Goal: Task Accomplishment & Management: Manage account settings

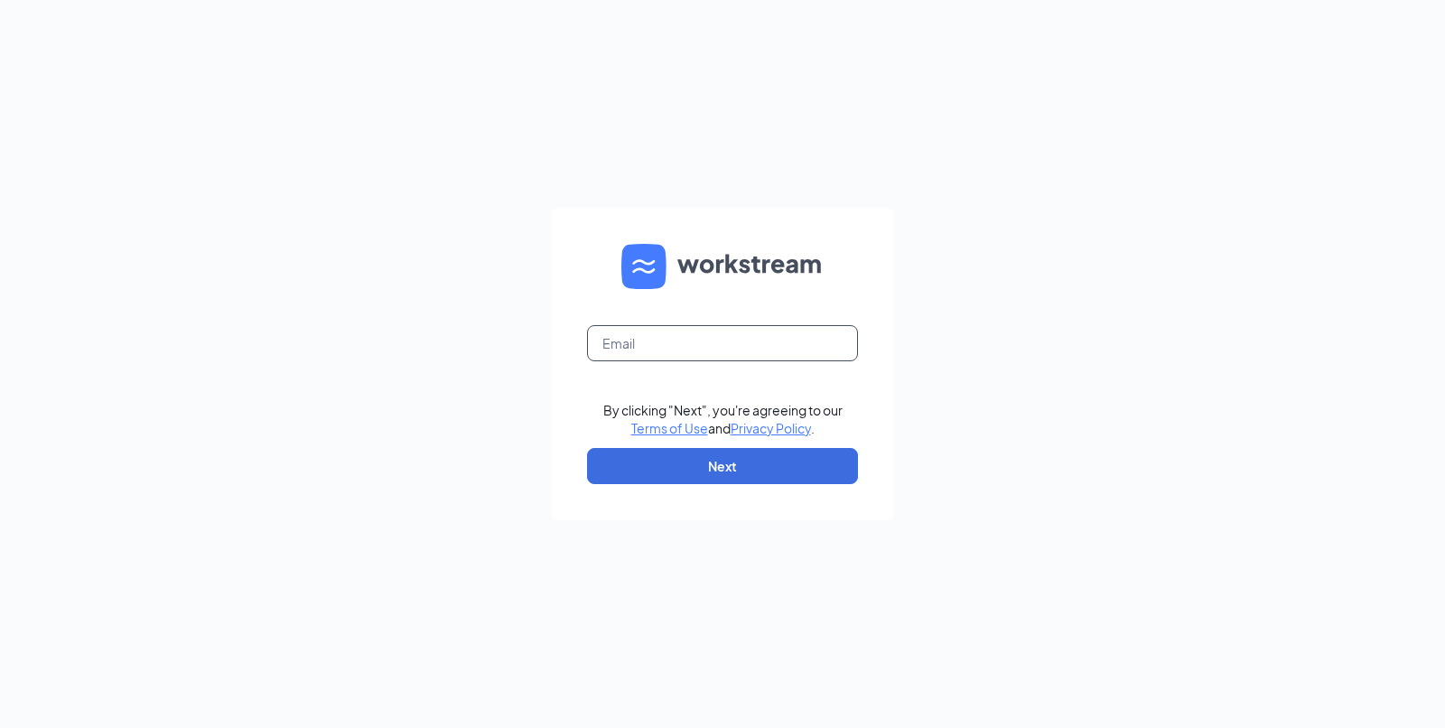
click at [745, 356] on input "text" at bounding box center [722, 343] width 271 height 36
type input "[EMAIL_ADDRESS][DOMAIN_NAME]"
click at [710, 471] on button "Next" at bounding box center [722, 466] width 271 height 36
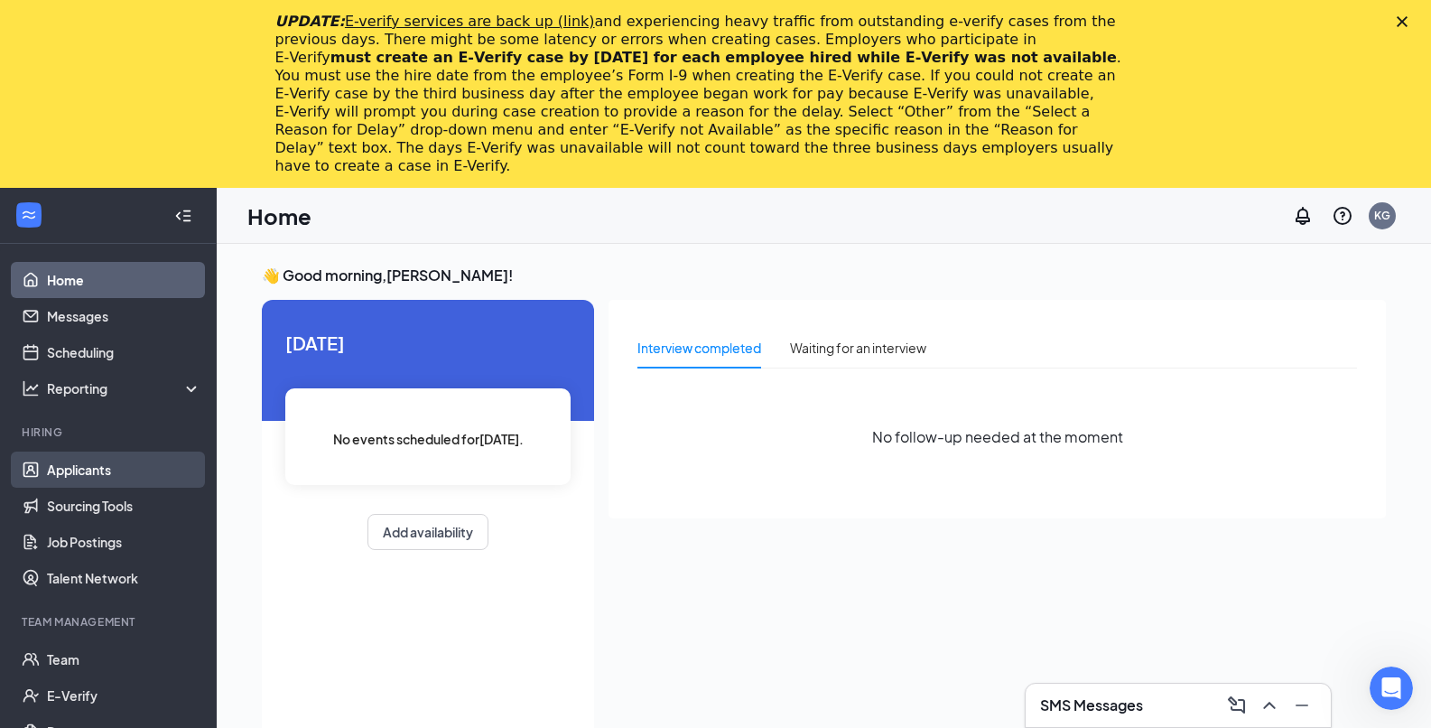
click at [113, 483] on link "Applicants" at bounding box center [124, 470] width 154 height 36
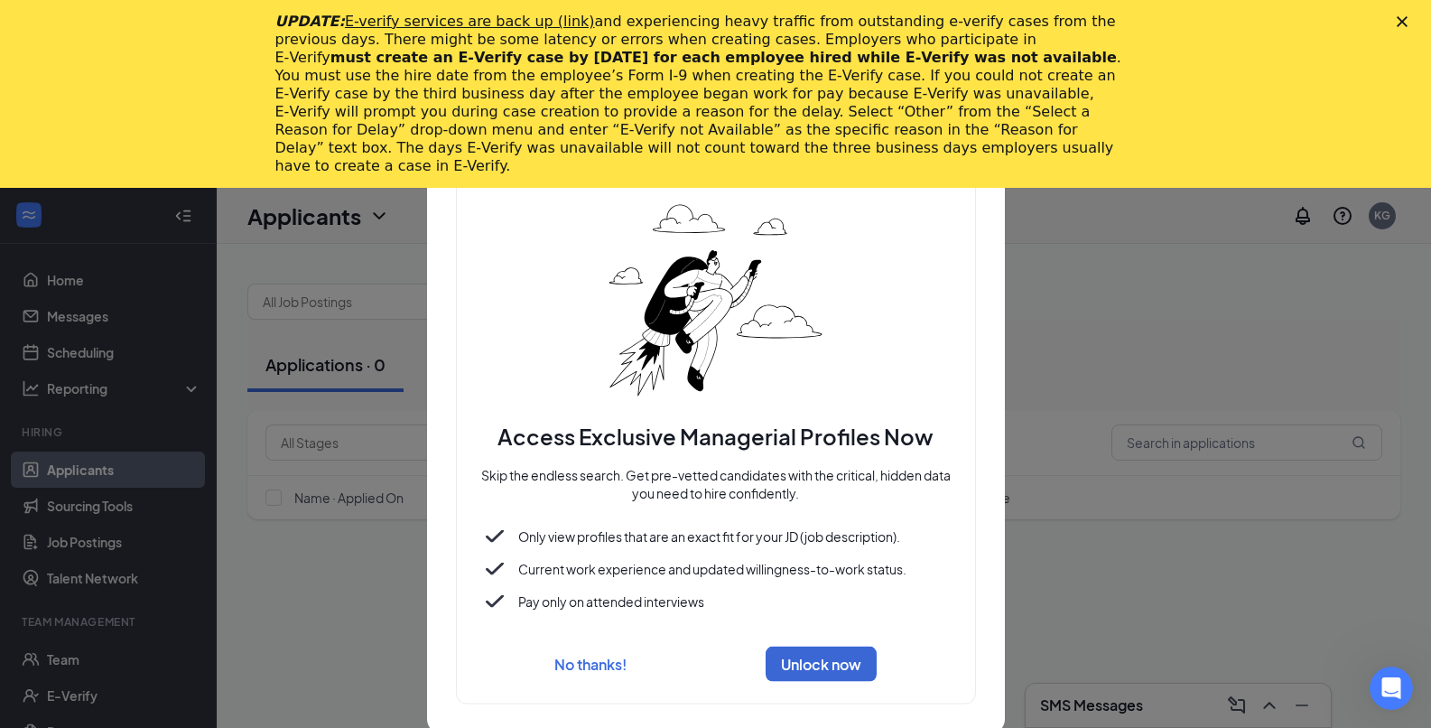
click at [1408, 21] on polygon "Close" at bounding box center [1402, 21] width 11 height 11
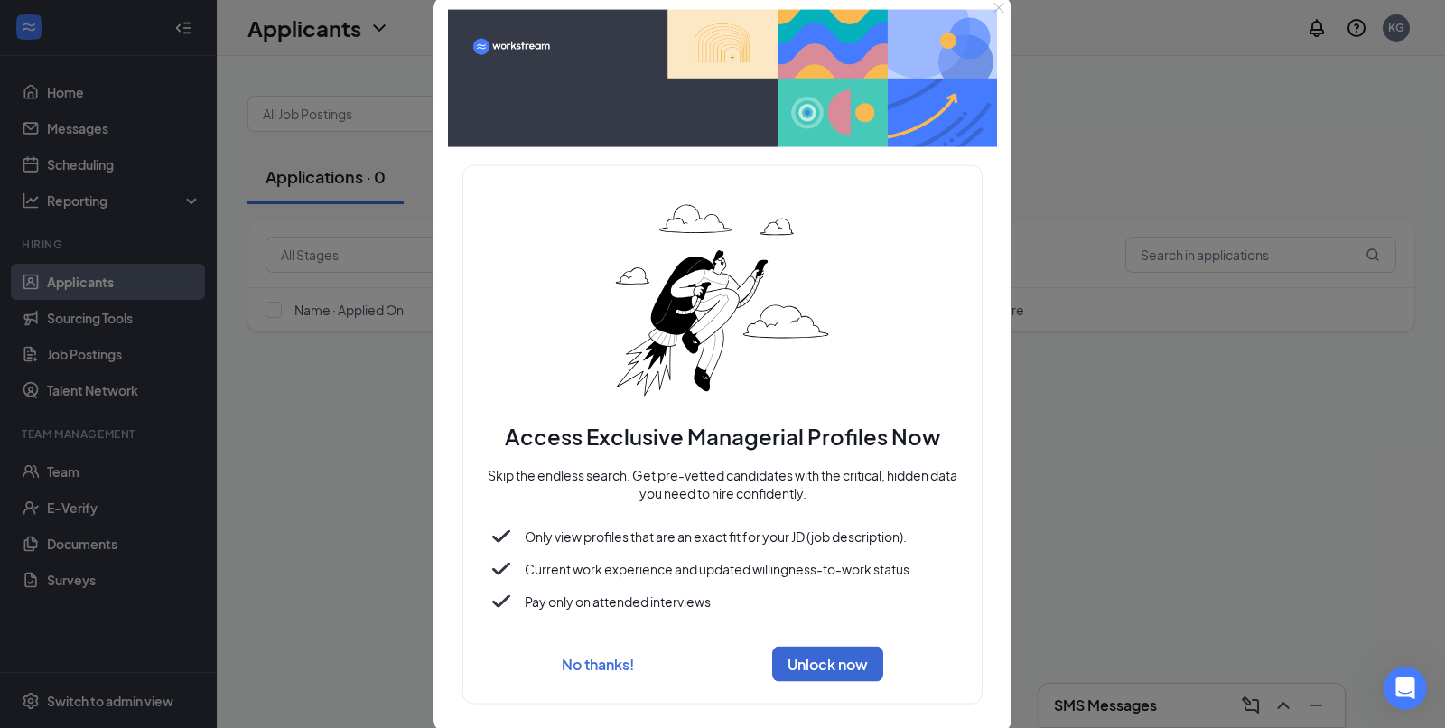
click at [994, 14] on icon "Close" at bounding box center [998, 8] width 11 height 11
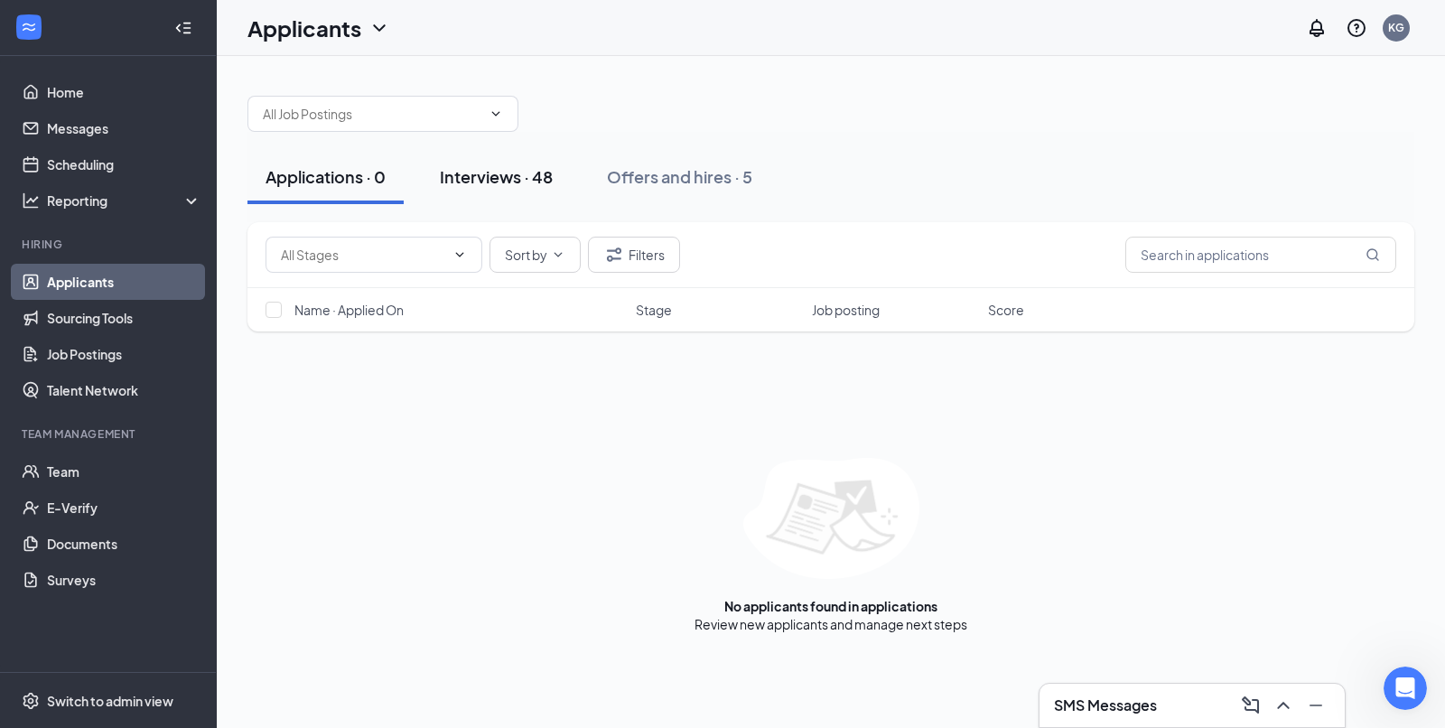
click at [477, 189] on button "Interviews · 48" at bounding box center [496, 177] width 149 height 54
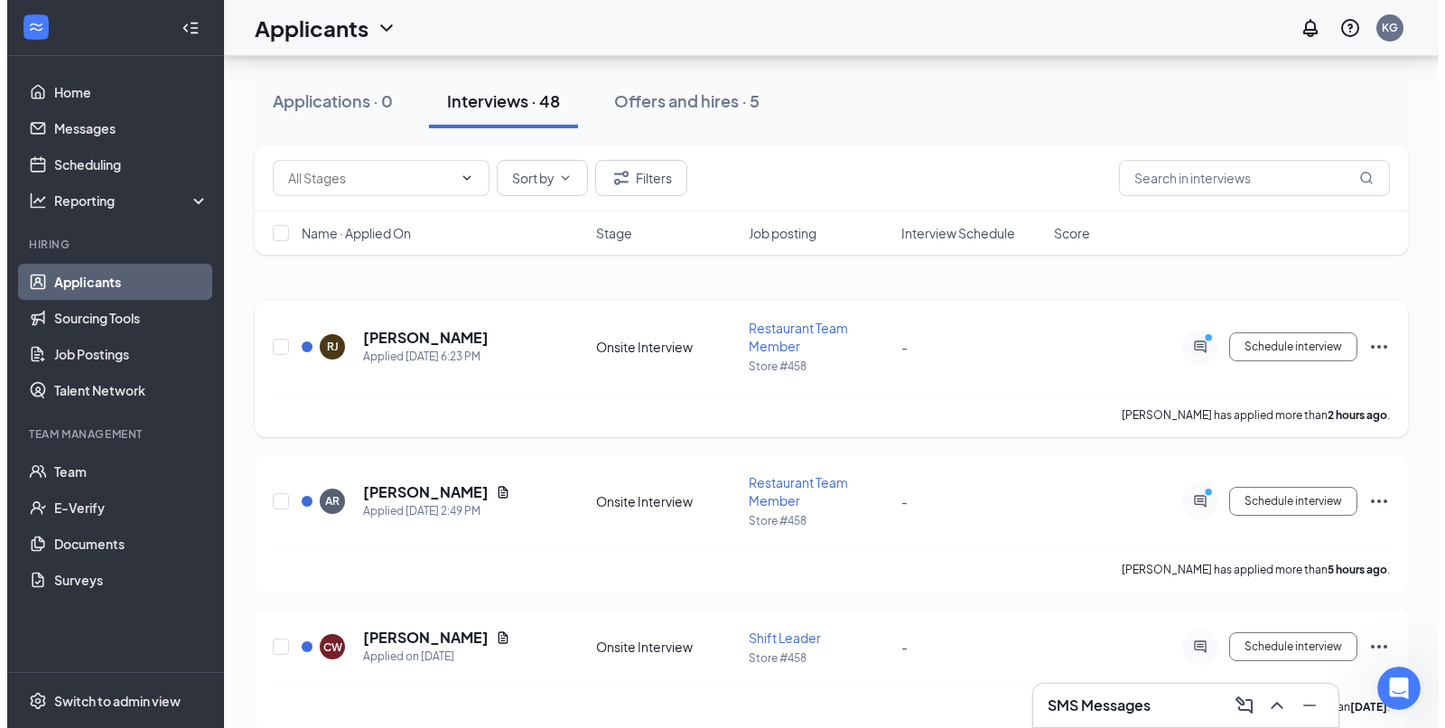
scroll to position [48, 0]
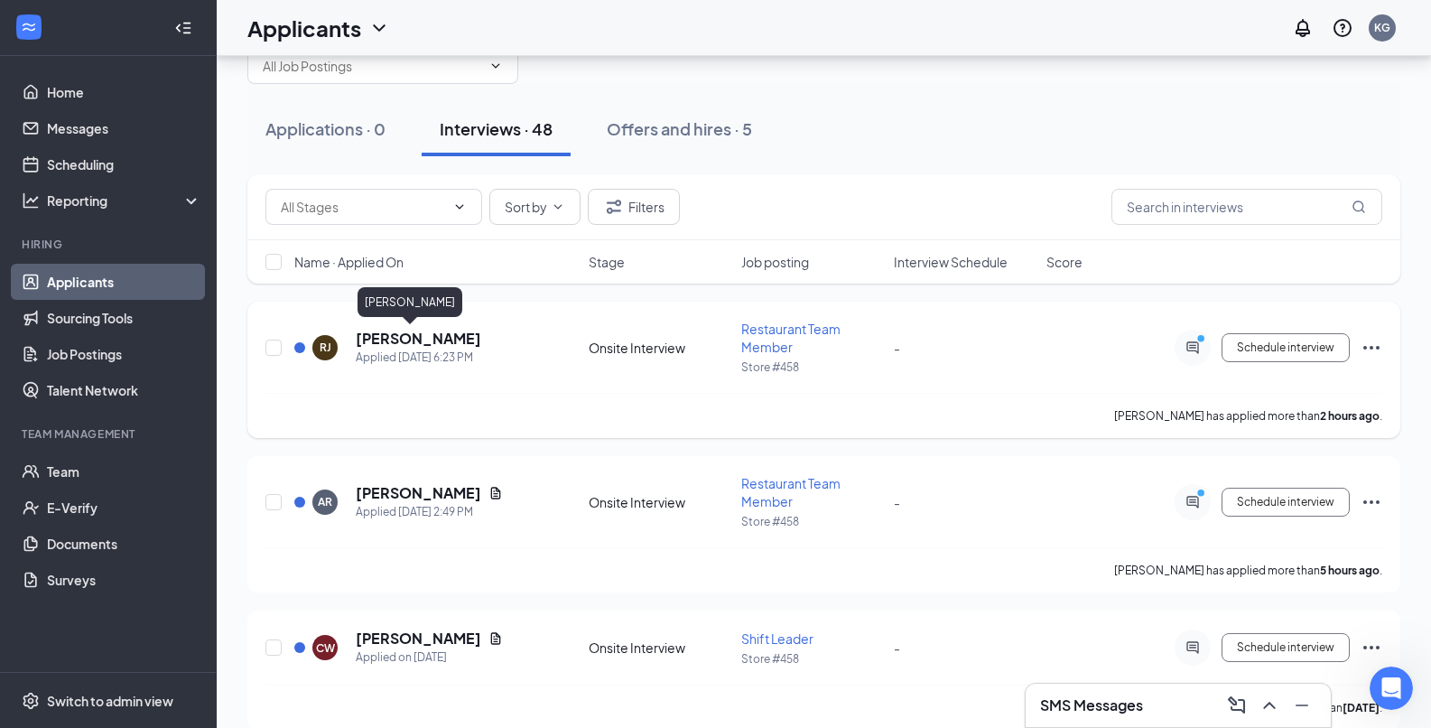
click at [382, 344] on h5 "Richard Jr" at bounding box center [419, 339] width 126 height 20
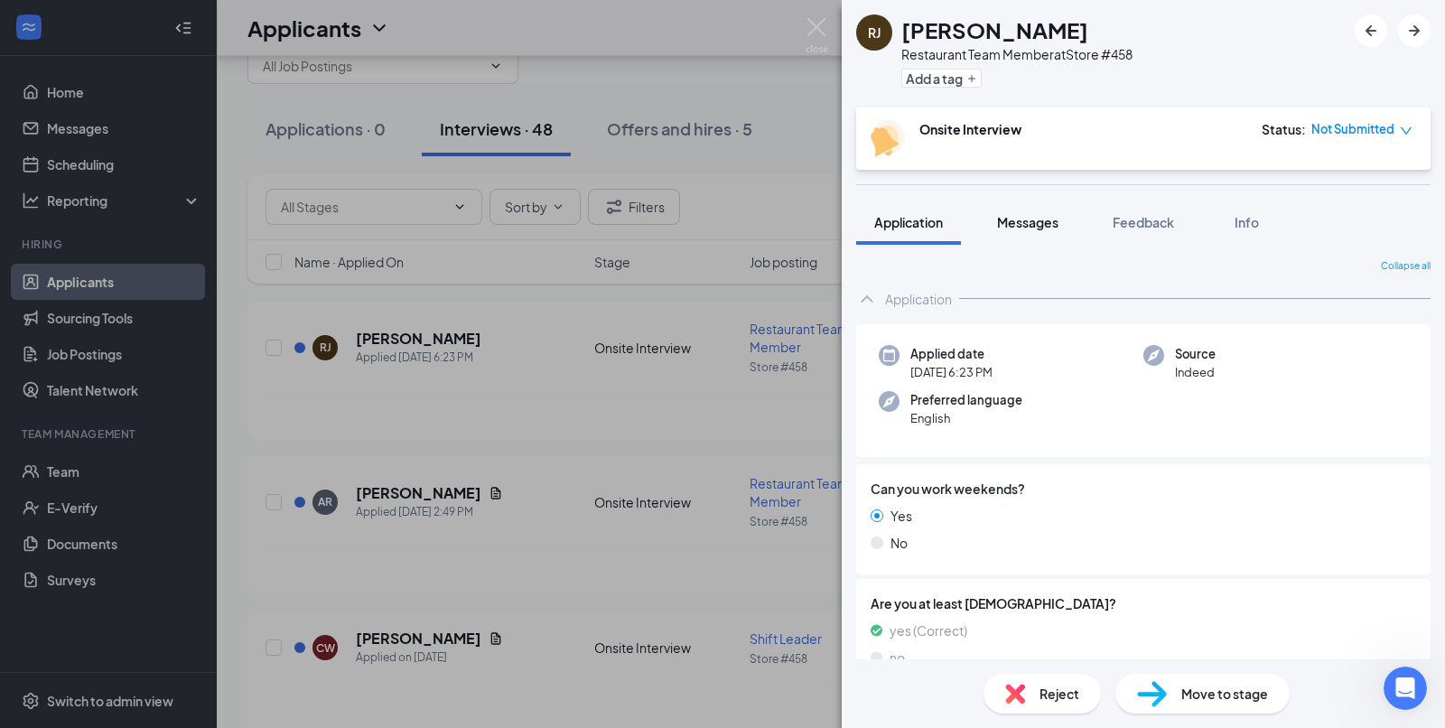
click at [1048, 225] on span "Messages" at bounding box center [1027, 222] width 61 height 16
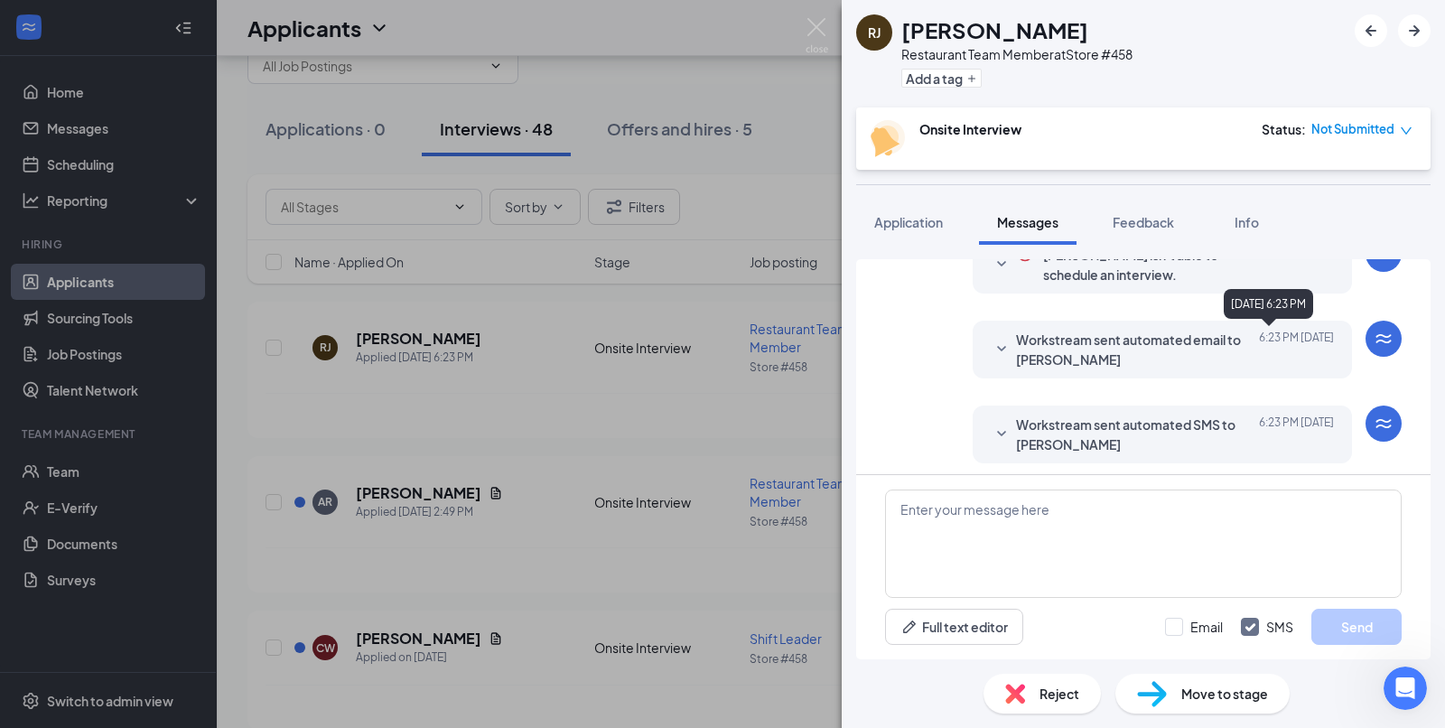
scroll to position [282, 0]
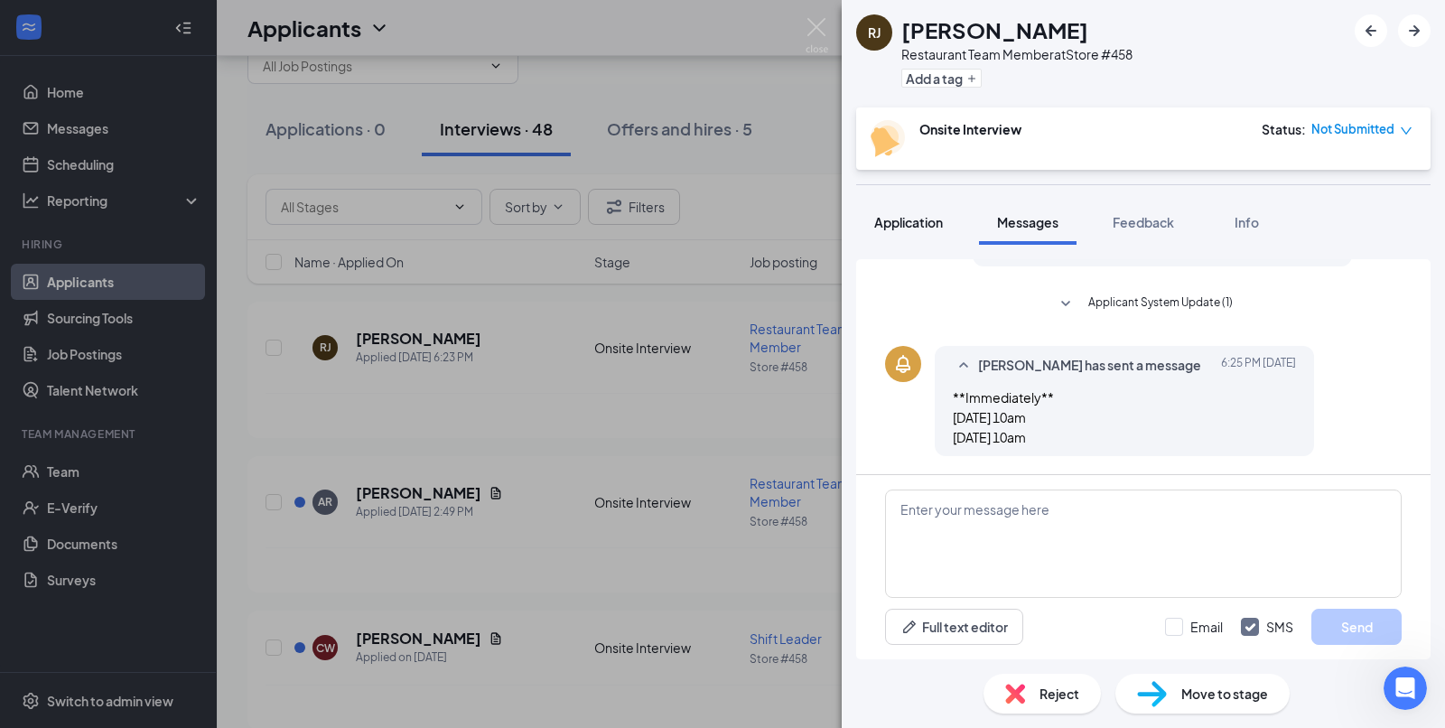
click at [896, 221] on span "Application" at bounding box center [908, 222] width 69 height 16
